Goal: Task Accomplishment & Management: Use online tool/utility

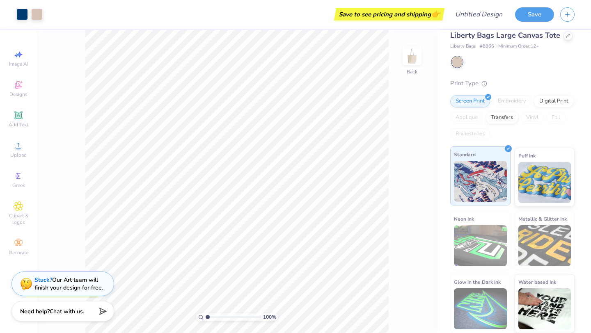
scroll to position [9, 0]
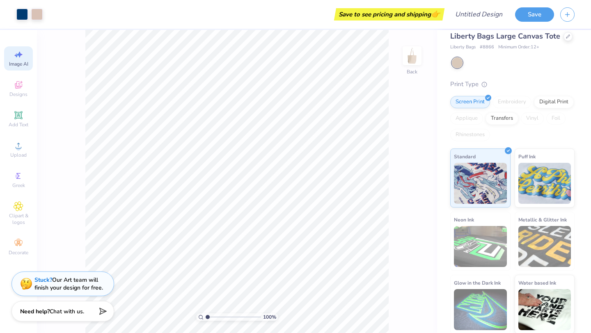
click at [23, 58] on icon at bounding box center [19, 55] width 10 height 10
select select "4"
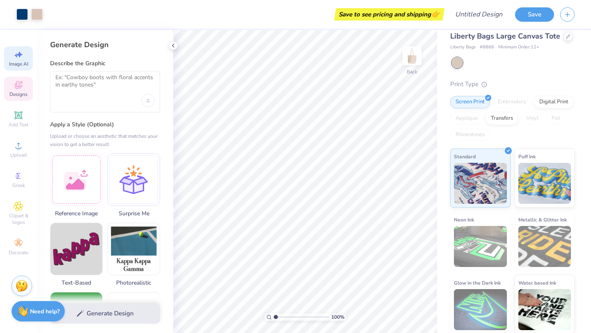
click at [15, 88] on icon at bounding box center [19, 85] width 10 height 10
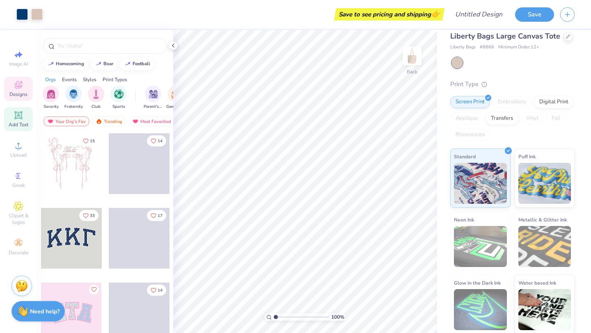
click at [15, 112] on icon at bounding box center [18, 115] width 8 height 8
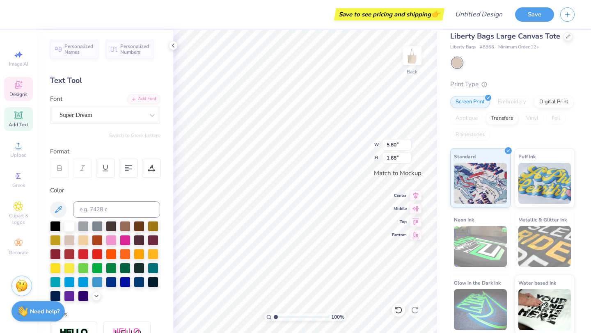
click at [17, 90] on div "Designs" at bounding box center [18, 89] width 29 height 24
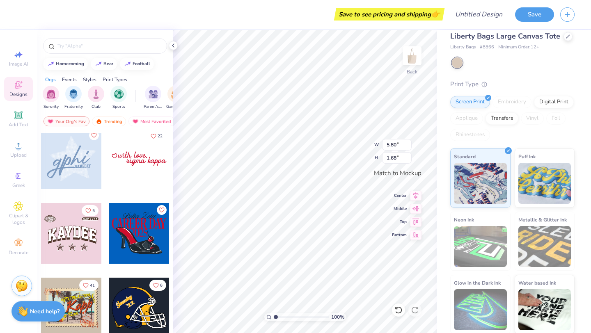
scroll to position [10, 0]
type textarea "TT"
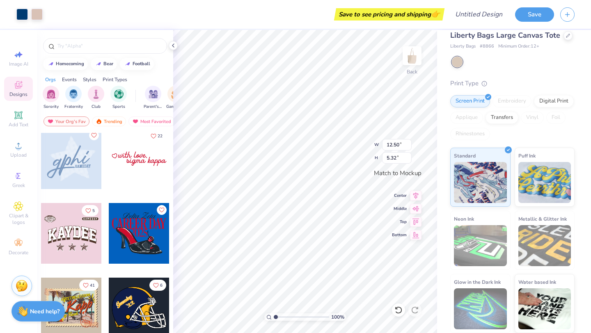
type input "12.50"
type input "5.32"
type input "3.01"
type input "1.67"
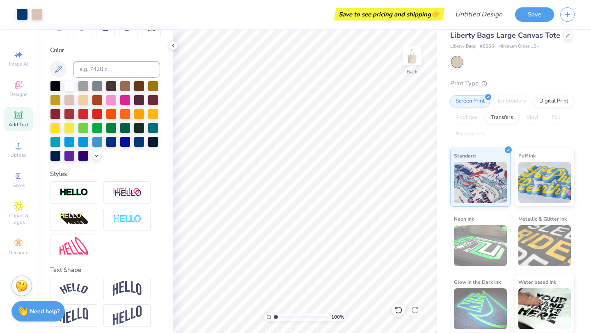
scroll to position [144, 0]
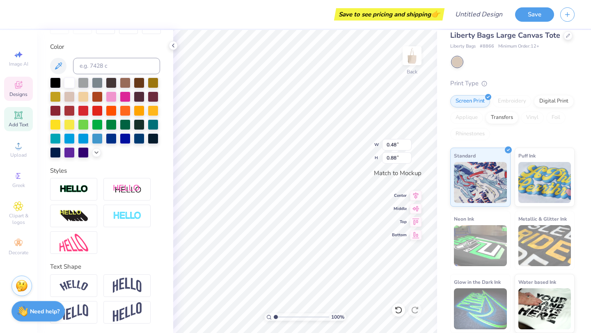
type input "0.43"
type input "0.95"
type input "3.61"
type input "1.25"
click at [18, 92] on span "Designs" at bounding box center [18, 94] width 18 height 7
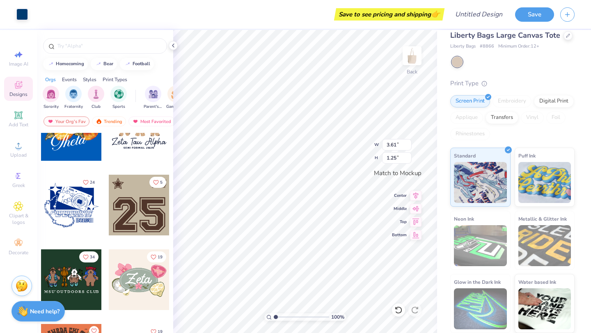
scroll to position [483, 0]
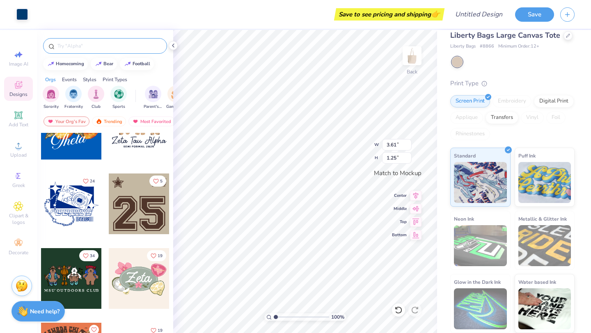
click at [77, 50] on input "text" at bounding box center [109, 46] width 105 height 8
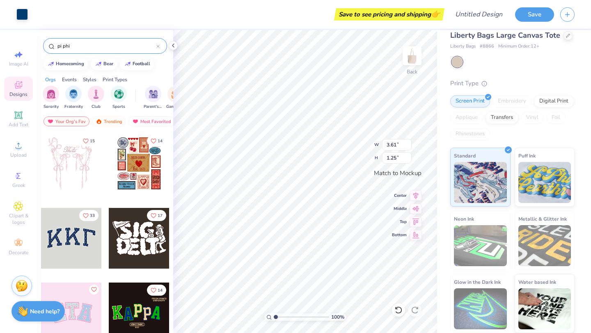
type input "pi phi"
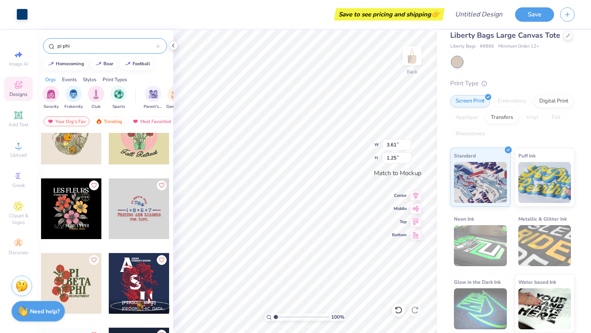
scroll to position [0, 0]
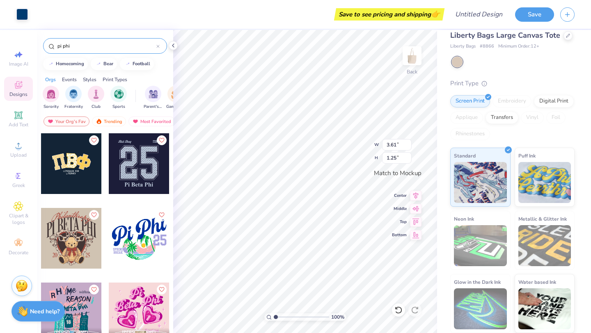
click at [84, 167] on div at bounding box center [71, 163] width 61 height 61
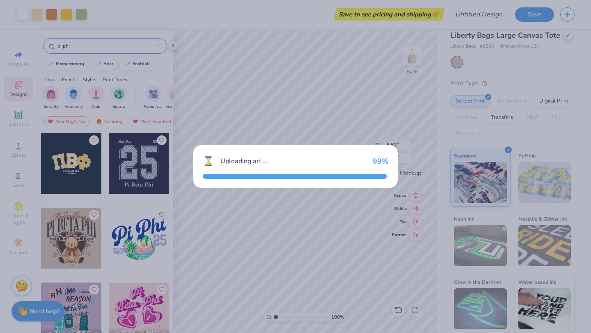
type input "9.87"
type input "5.33"
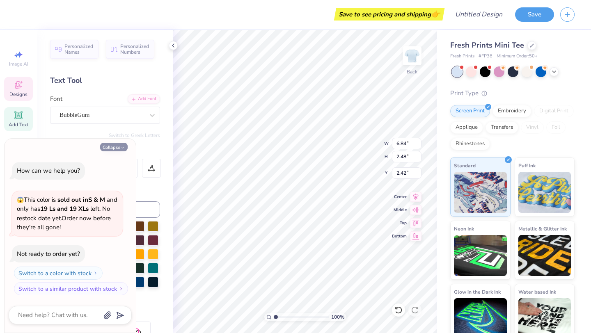
click at [122, 147] on icon "button" at bounding box center [122, 147] width 5 height 5
type textarea "x"
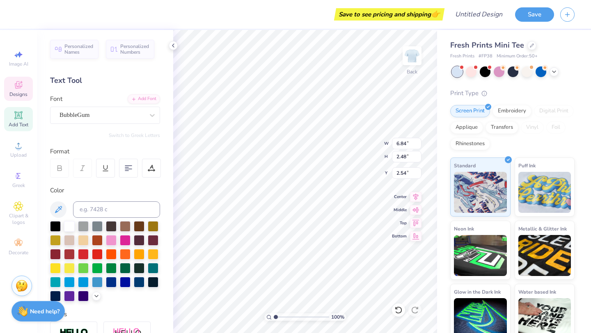
type textarea "Pi"
type input "5.81"
type input "2.21"
type input "4.52"
type textarea "beta"
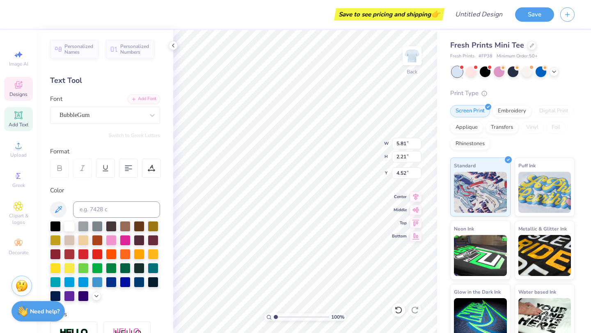
type input "3.81"
type input "1.45"
type input "6.37"
type textarea "phi"
type textarea "Pi Phi"
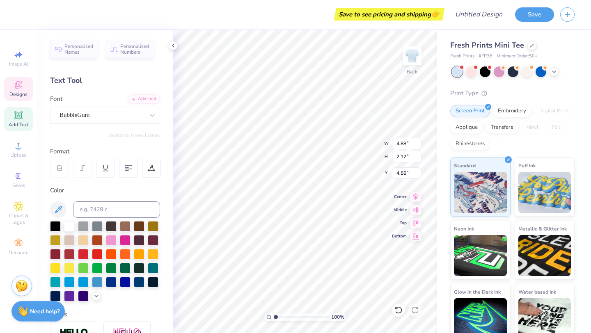
type input "4.88"
type input "2.12"
type input "4.56"
type textarea "pi phi"
type input "2.09"
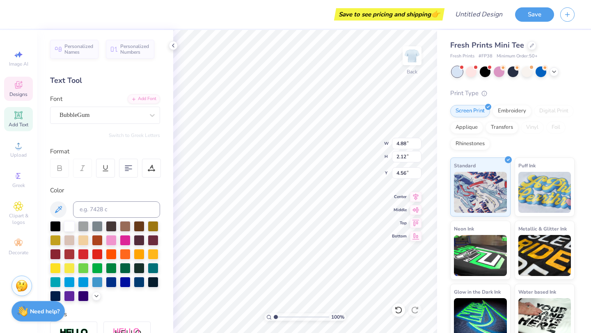
type input "1.25"
type input "6.47"
type textarea "pi phi"
type input "7.13"
type input "6.48"
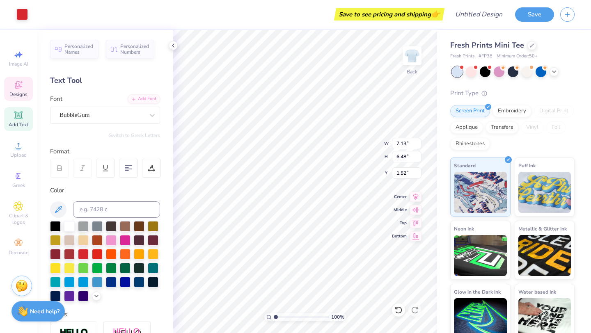
type input "2.03"
type input "1.80"
type input "5.75"
type input "2.25"
type input "4.50"
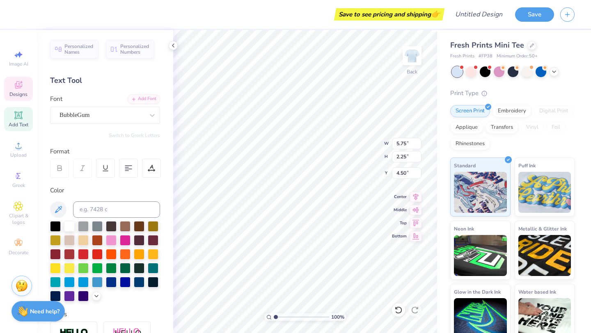
type input "5.46"
type input "2.14"
type input "4.51"
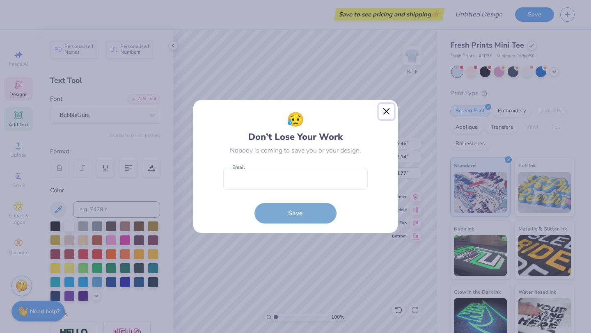
click at [384, 112] on button "Close" at bounding box center [387, 112] width 16 height 16
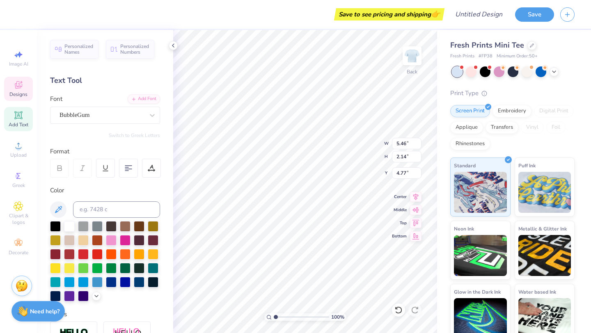
type input "4.62"
type input "6.52"
type input "6.36"
type input "6.52"
type input "4.38"
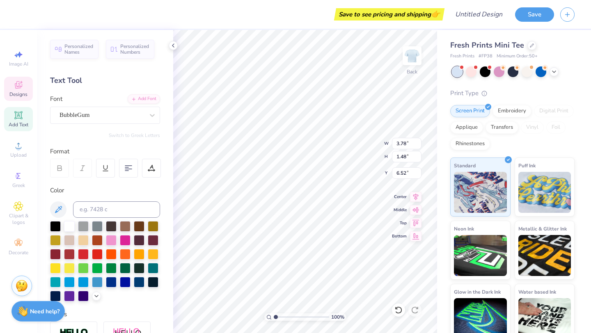
type input "1.71"
type input "6.57"
type input "3.70"
type input "1.45"
type input "6.55"
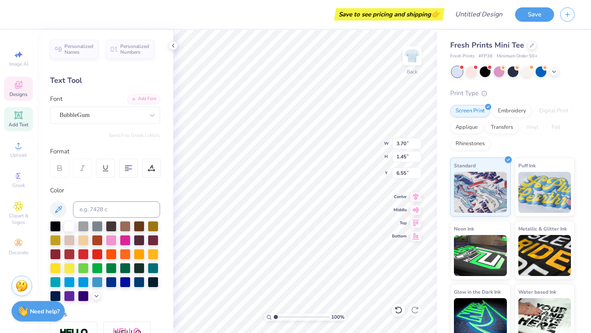
type input "4.10"
type input "1.60"
type input "4.34"
type input "1.70"
type input "6.30"
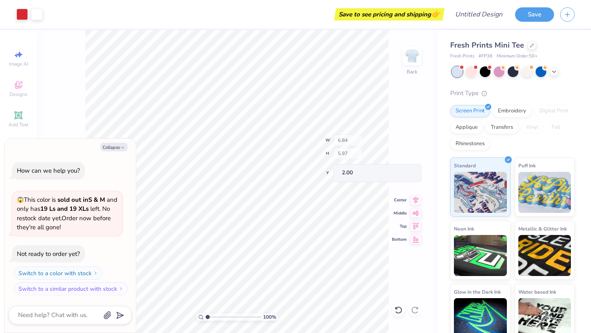
type textarea "x"
type input "2.48"
type input "2.39"
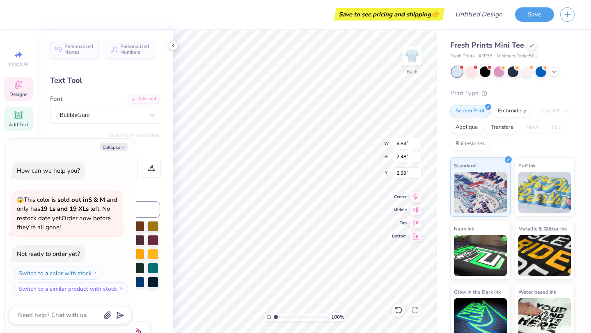
type textarea "x"
type textarea "p"
type textarea "x"
type textarea "pi"
type textarea "x"
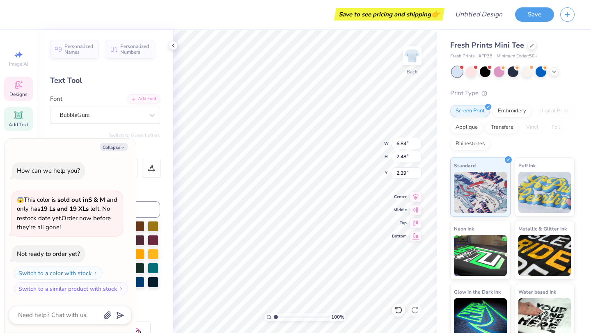
type textarea "pi p"
type textarea "x"
type textarea "pi ph"
type textarea "x"
type textarea "pi phi"
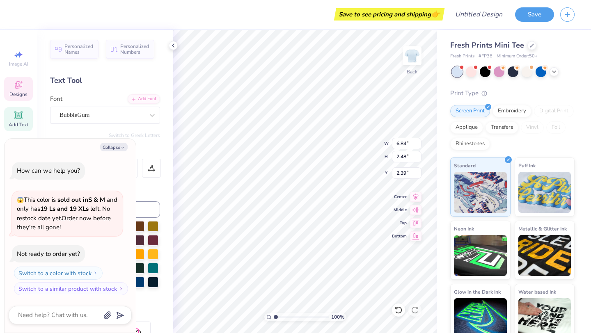
type textarea "x"
type input "5.81"
type input "2.21"
type input "4.49"
type textarea "x"
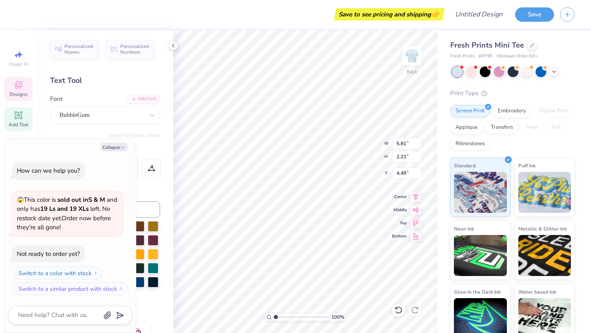
type textarea "DELpiTA"
type textarea "x"
type textarea "DELpi TA"
type textarea "x"
type textarea "DELpi pTA"
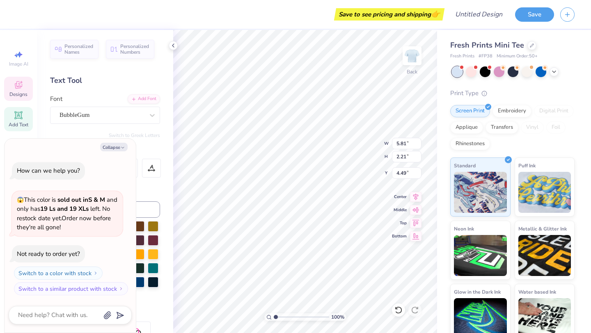
type textarea "x"
type textarea "DELpi phTA"
type textarea "x"
type textarea "DELpi phiTA"
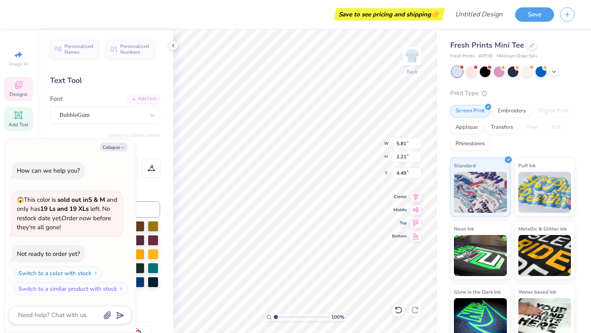
type textarea "x"
type textarea "DEpi phiTA"
type textarea "x"
type textarea "Dpi phiTA"
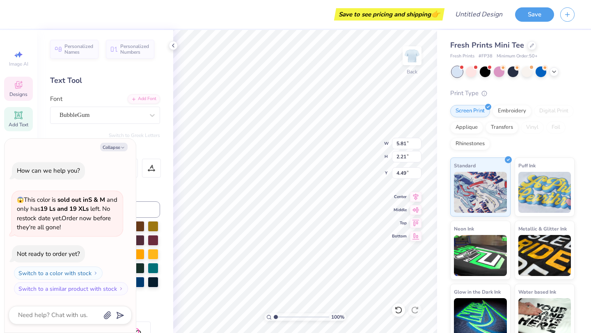
type textarea "x"
type textarea "pi phiTA"
type textarea "x"
type textarea "pi phiTA"
type textarea "x"
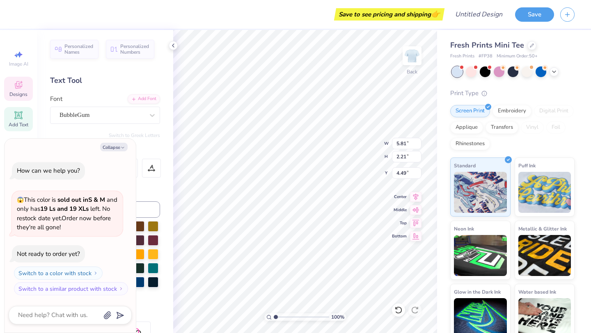
type textarea "pi phiT"
type textarea "x"
type textarea "pi phi"
type textarea "x"
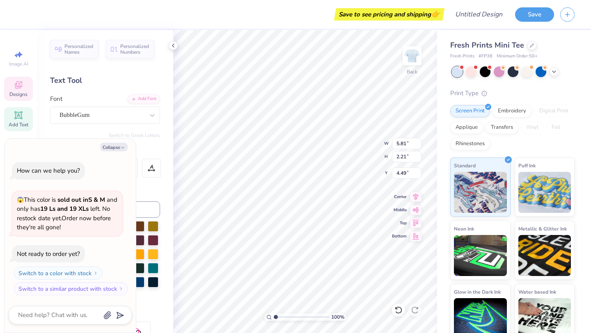
type input "3.81"
type input "1.45"
type input "6.34"
type textarea "x"
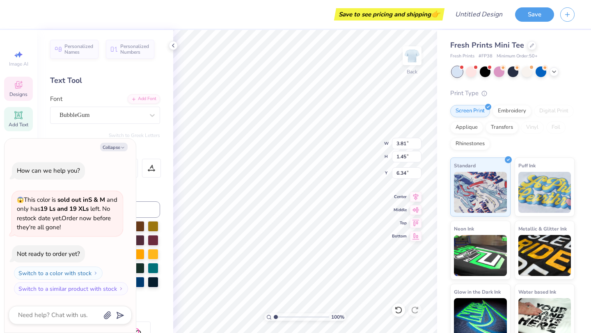
type textarea "DELpiTA"
type textarea "x"
type textarea "p"
type textarea "x"
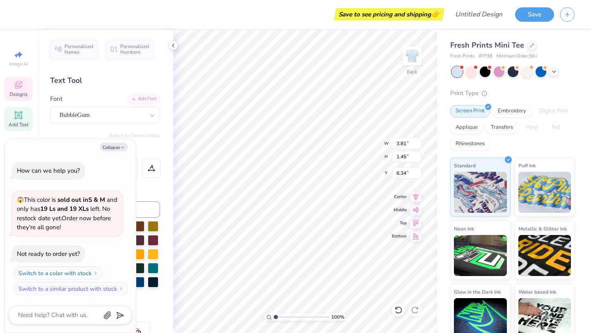
type textarea "pi"
type textarea "x"
type textarea "pi"
type textarea "x"
type textarea "pi p"
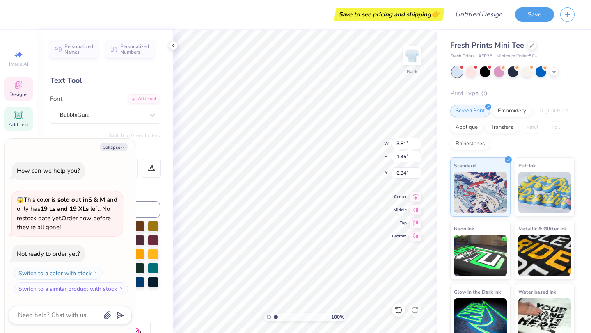
type textarea "x"
type textarea "pi ph"
type textarea "x"
type textarea "pi phi"
type textarea "x"
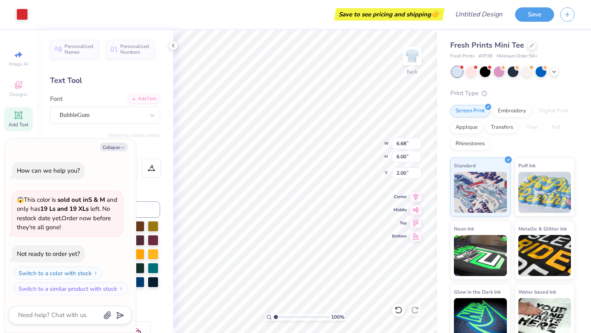
type input "7.15"
type input "6.42"
type textarea "x"
type input "1.91"
type textarea "x"
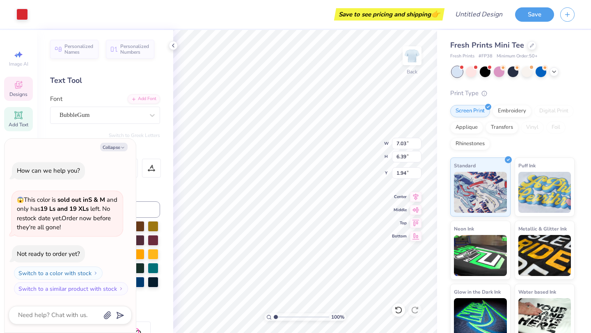
type input "1.91"
type textarea "x"
type input "3.78"
type input "1.48"
type input "6.33"
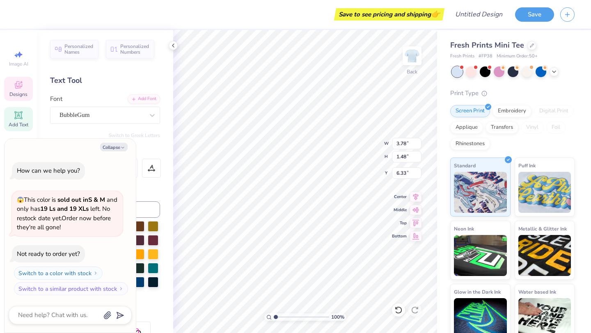
type textarea "x"
type input "6.36"
click at [118, 151] on button "Collapse" at bounding box center [113, 147] width 27 height 9
type textarea "x"
